Goal: Check status: Check status

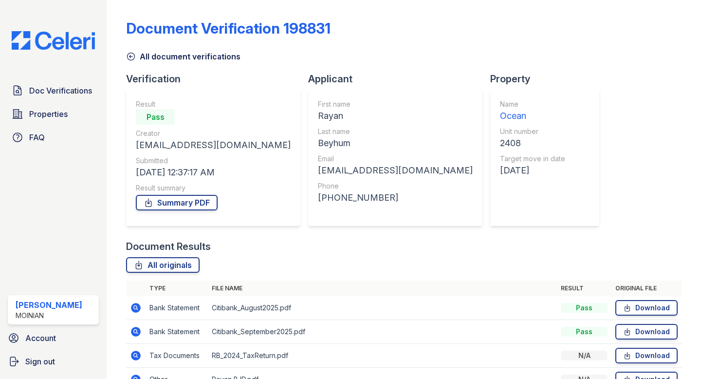
click at [125, 52] on div at bounding box center [124, 202] width 4 height 397
click at [136, 57] on link "All document verifications" at bounding box center [183, 57] width 114 height 12
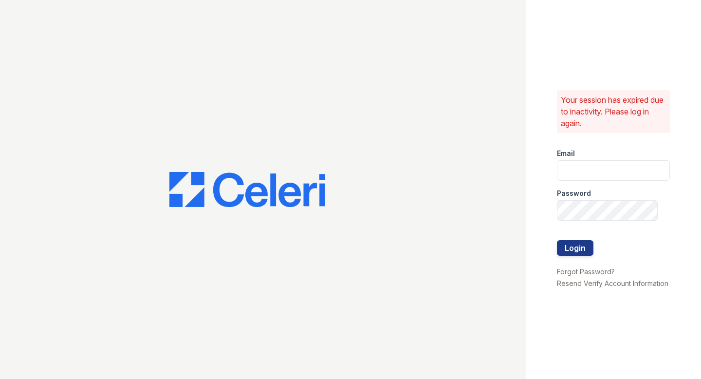
click at [580, 193] on label "Password" at bounding box center [574, 194] width 34 height 10
click at [590, 156] on div "Email" at bounding box center [613, 150] width 113 height 19
click at [589, 166] on input "email" at bounding box center [613, 170] width 113 height 20
type input "shiv@auranewyork.com"
click at [557, 240] on button "Login" at bounding box center [575, 248] width 37 height 16
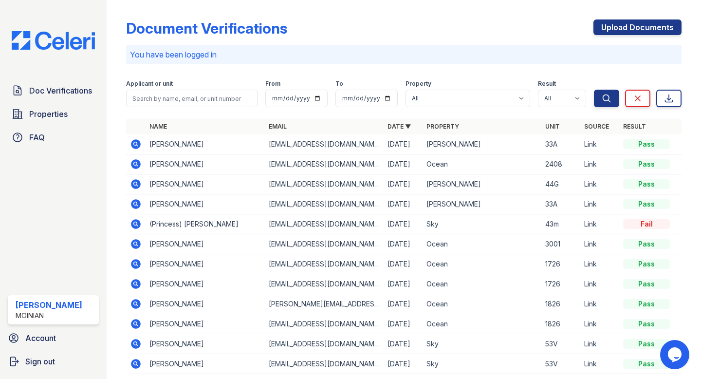
click at [134, 203] on icon at bounding box center [135, 203] width 2 height 2
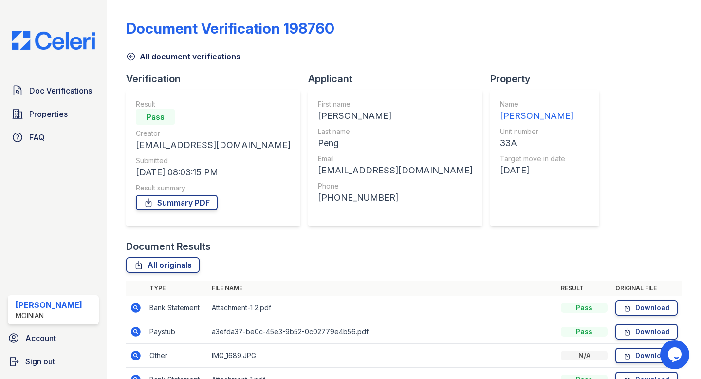
scroll to position [123, 0]
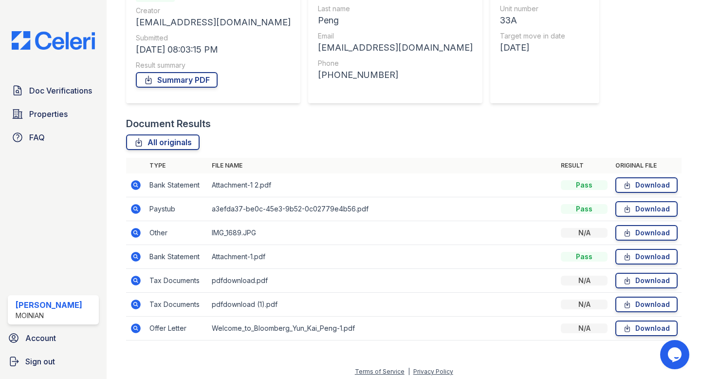
click at [131, 253] on icon at bounding box center [136, 257] width 12 height 12
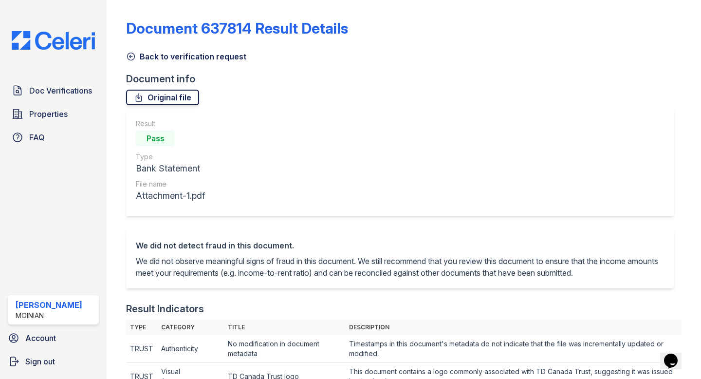
click at [147, 90] on link "Original file" at bounding box center [162, 98] width 73 height 16
click at [132, 56] on icon at bounding box center [131, 57] width 10 height 10
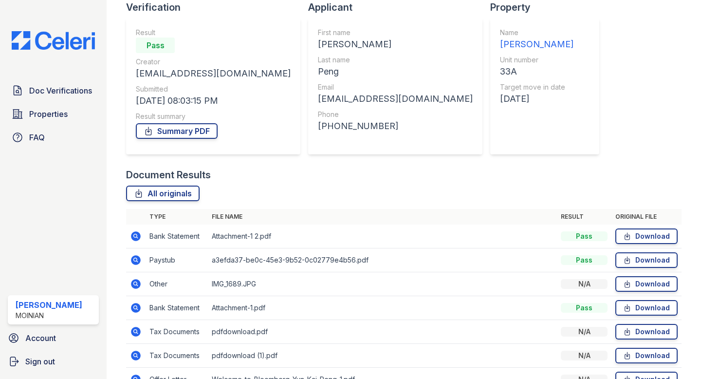
scroll to position [72, 0]
click at [137, 234] on icon at bounding box center [136, 236] width 12 height 12
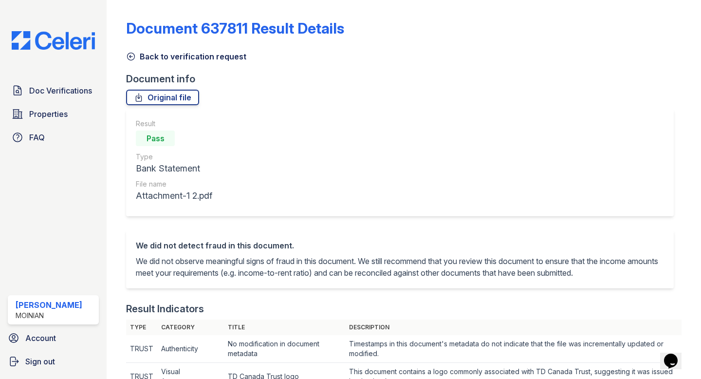
click at [135, 54] on icon at bounding box center [131, 57] width 10 height 10
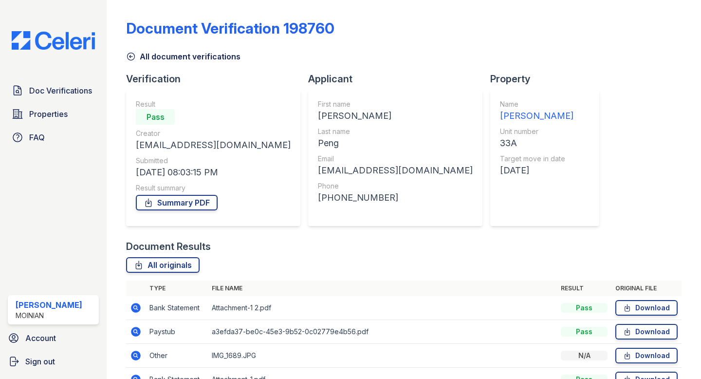
scroll to position [127, 0]
